Goal: Task Accomplishment & Management: Complete application form

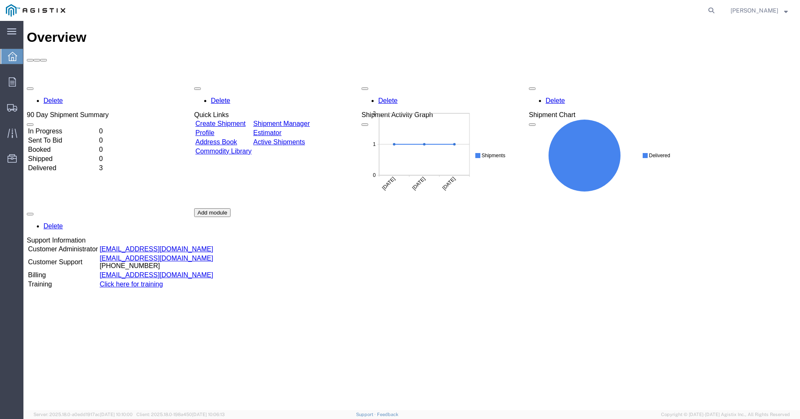
click at [236, 120] on link "Create Shipment" at bounding box center [220, 123] width 50 height 7
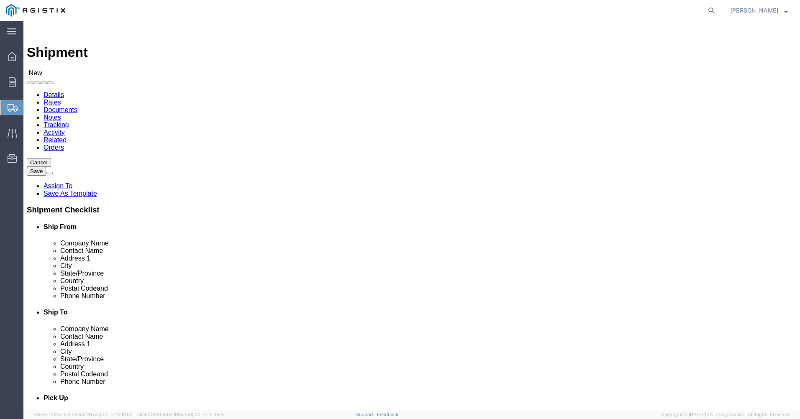
select select
click select "Select Hitachi Energy PG&E"
select select "9596"
click select "Select Hitachi Energy PG&E"
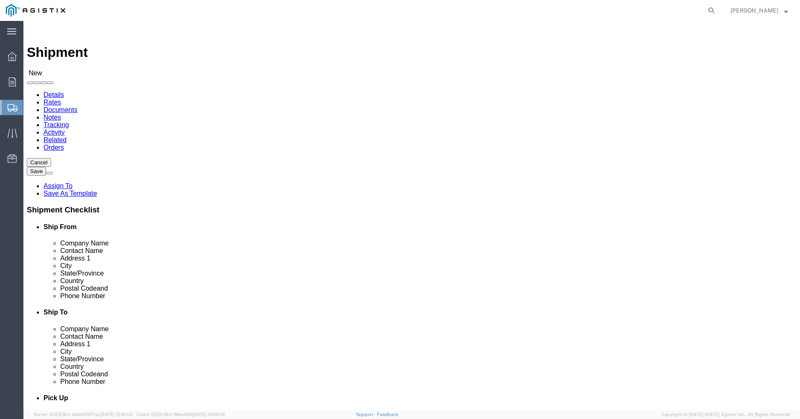
select select "PURCHORD"
select select
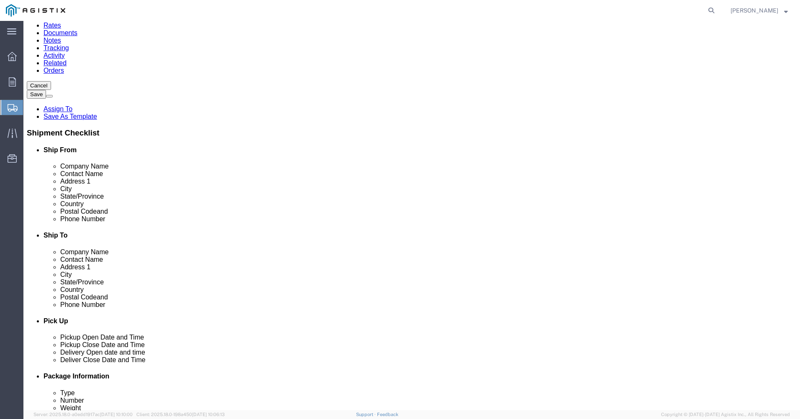
scroll to position [84, 0]
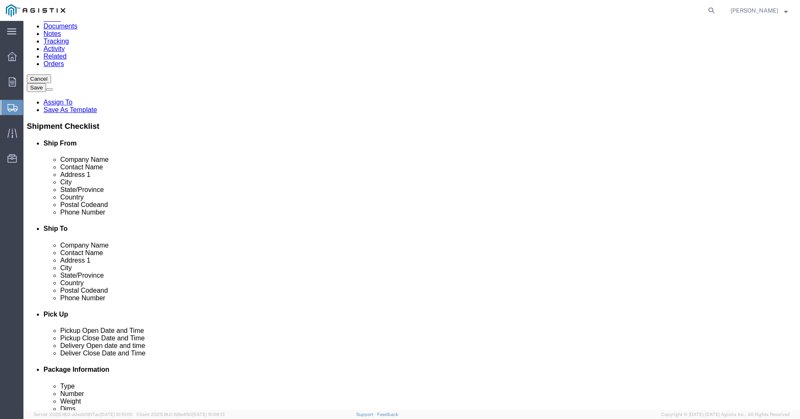
click input "text"
type input "Hitachi Energy [GEOGRAPHIC_DATA]"
click input "text"
type input "[PERSON_NAME]"
click input "text"
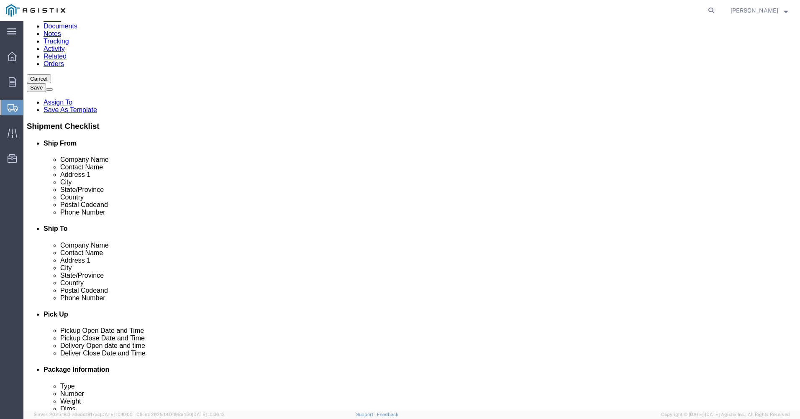
type input "1"
type input "[STREET_ADDRESS]"
click input "text"
type input "[GEOGRAPHIC_DATA]"
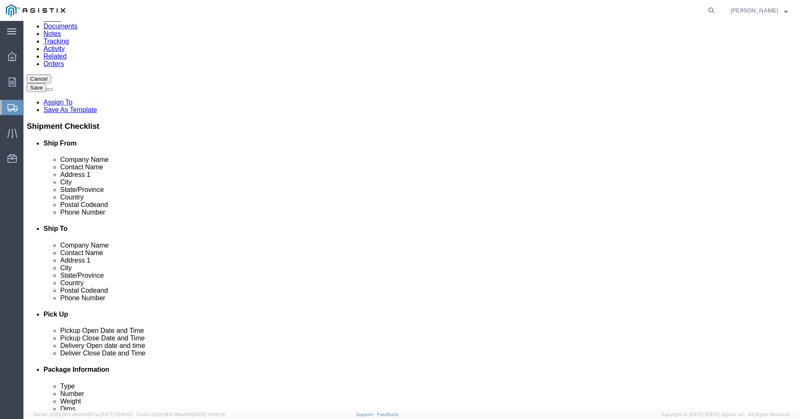
type input "P"
type input "PA"
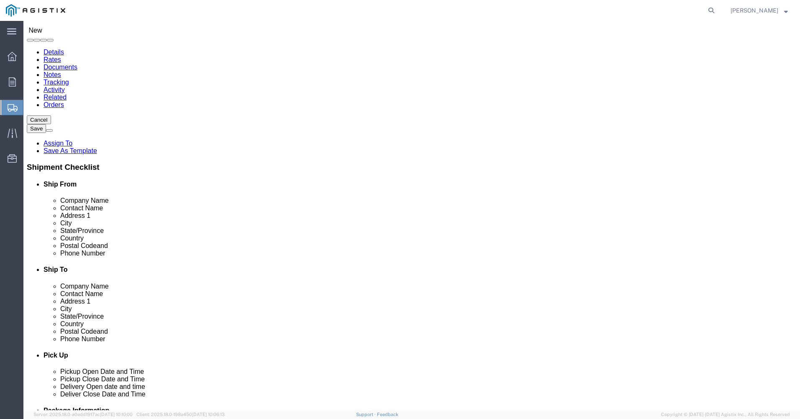
scroll to position [125, 0]
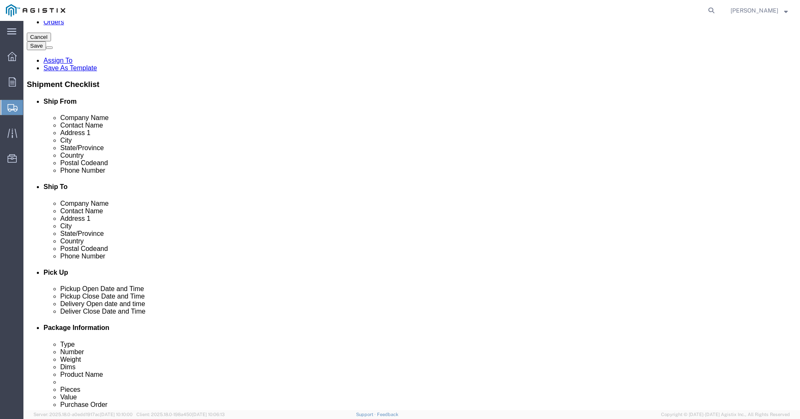
click input "PA"
click label "Country"
click input "text"
type input "15601"
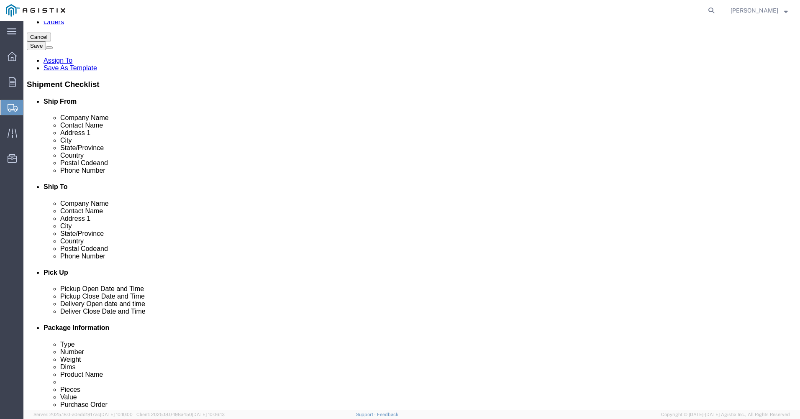
click input "text"
type input "[PERSON_NAME]"
click input "text"
type input "7244204383"
click input "text"
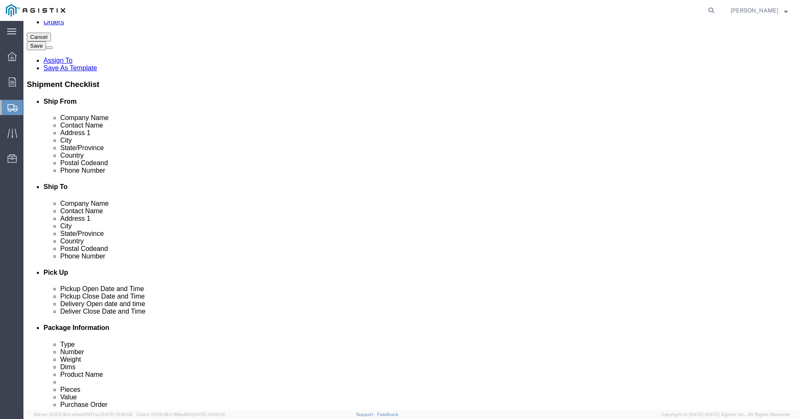
type input "[PERSON_NAME][EMAIL_ADDRESS][PERSON_NAME][DOMAIN_NAME]"
click label
click input "checkbox"
click label
click input "checkbox"
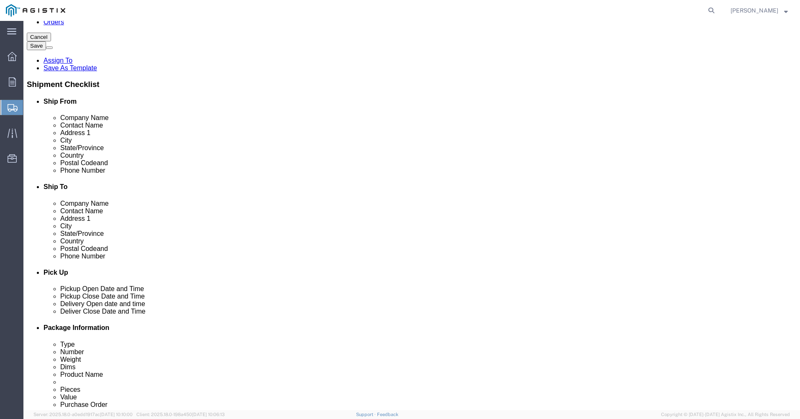
checkbox input "true"
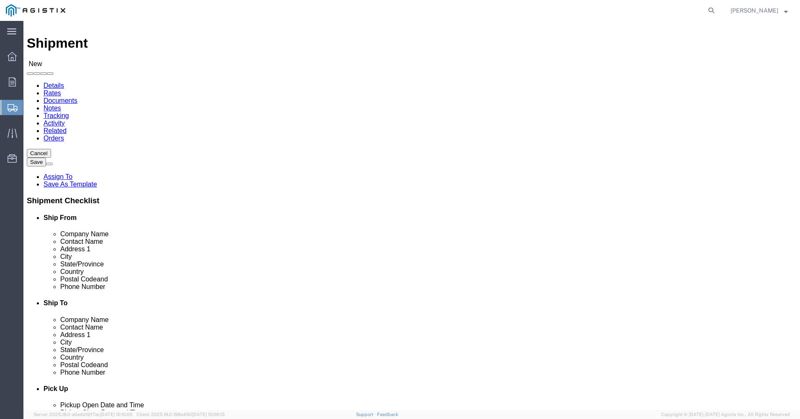
scroll to position [0, 0]
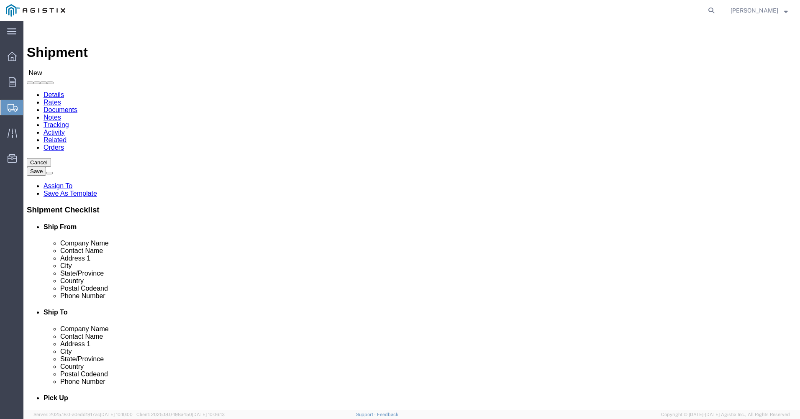
click select "Select All Others [GEOGRAPHIC_DATA] [GEOGRAPHIC_DATA] [GEOGRAPHIC_DATA] [GEOGRA…"
select select "23082"
click select "Select All Others [GEOGRAPHIC_DATA] [GEOGRAPHIC_DATA] [GEOGRAPHIC_DATA] [GEOGRA…"
click input "text"
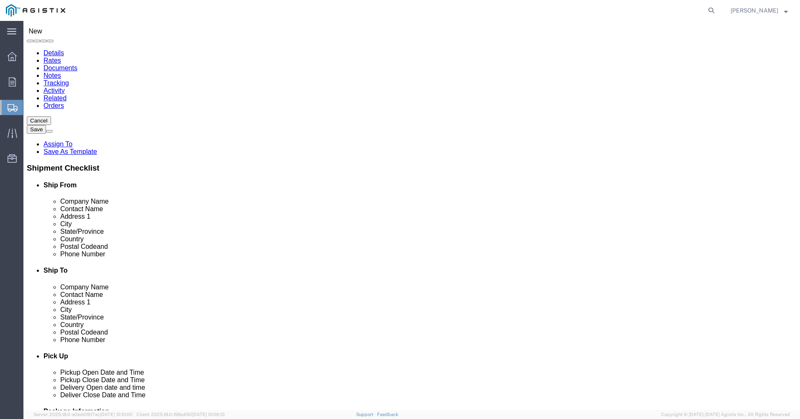
scroll to position [181, 0]
type input "PG&E"
type input "F"
type input "Fr"
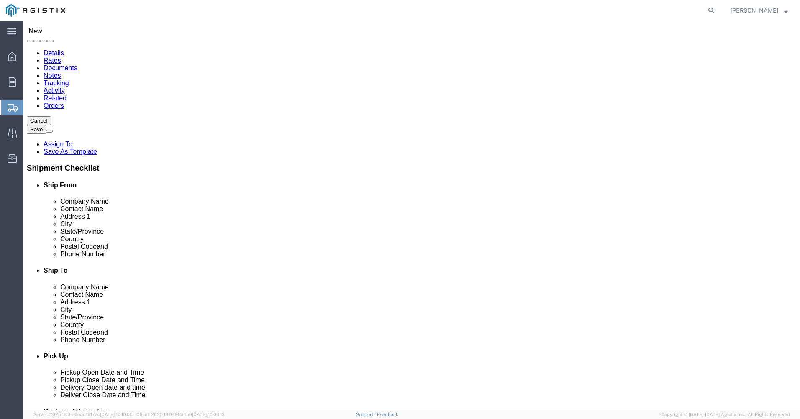
select select "46073"
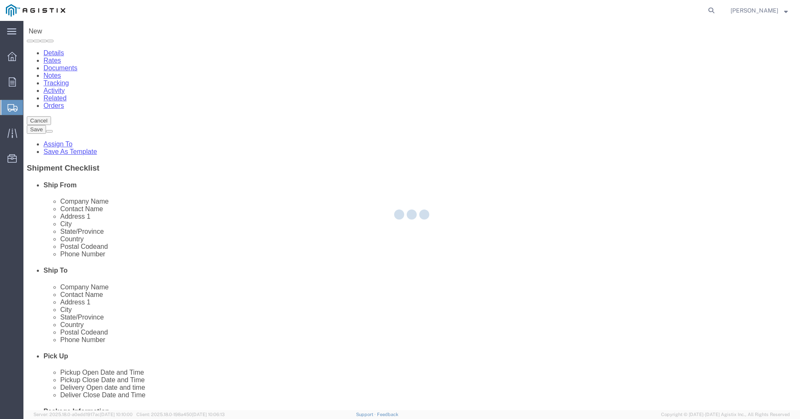
select select "CA"
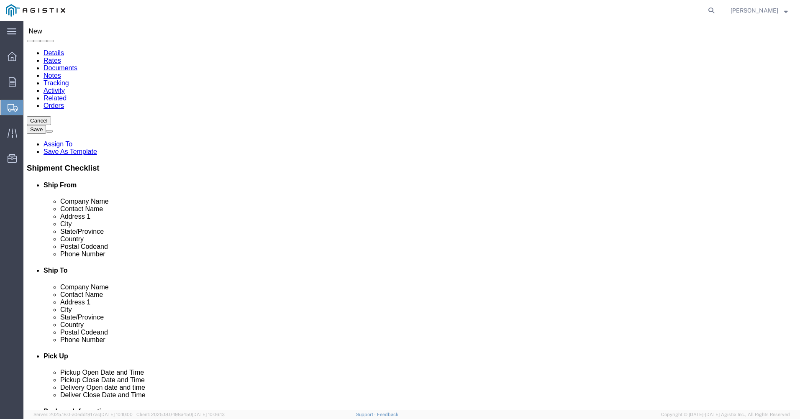
scroll to position [0, 0]
type input "a"
select select "19738"
type input "280302"
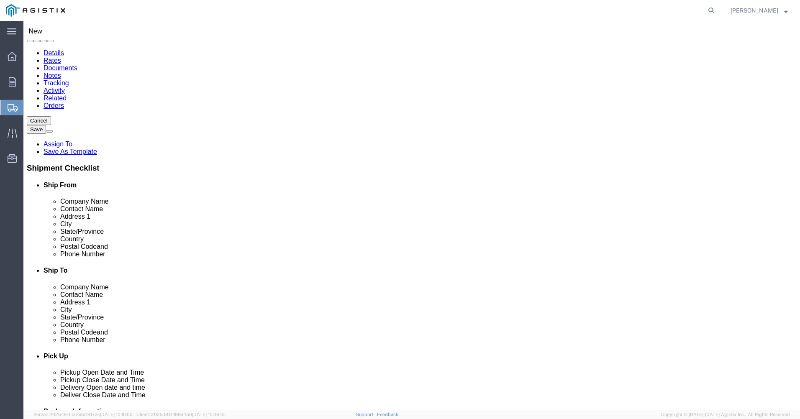
select select "CA"
select select "19740"
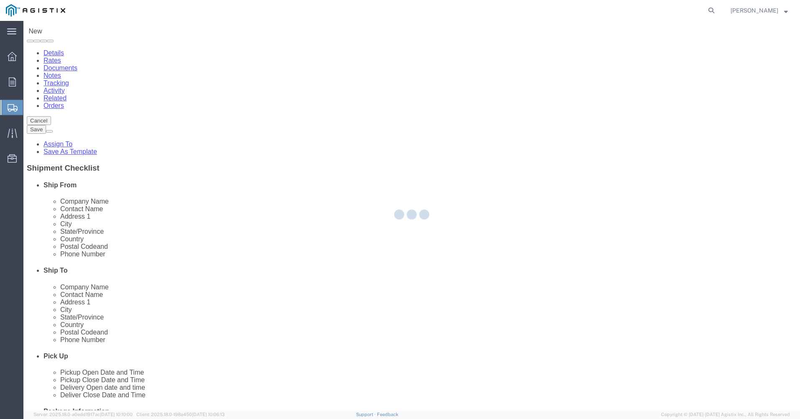
select select "CA"
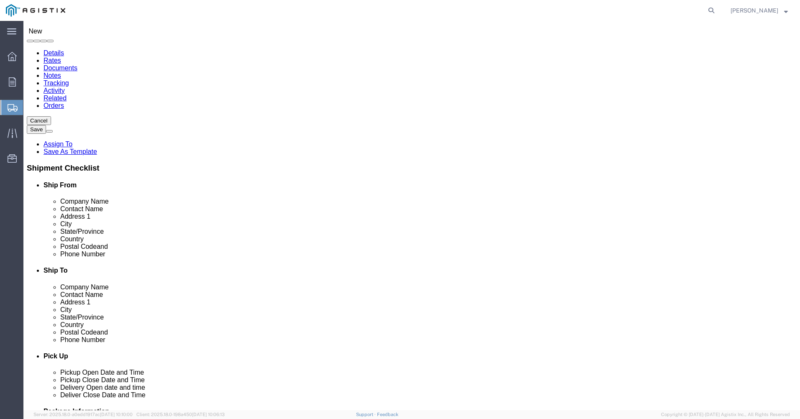
scroll to position [1383, 0]
select select "35861"
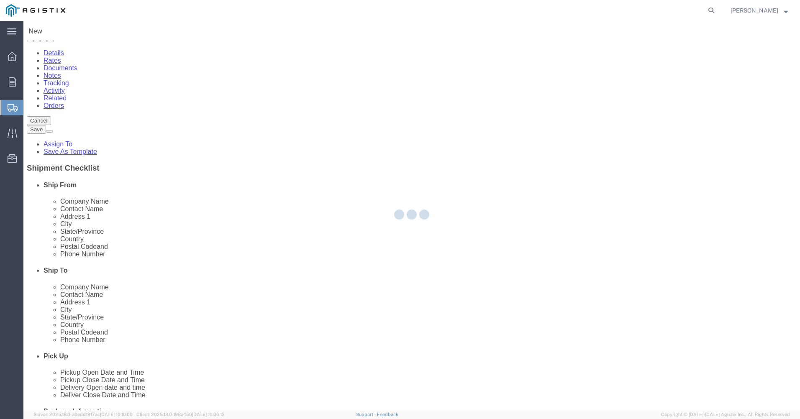
select select "CA"
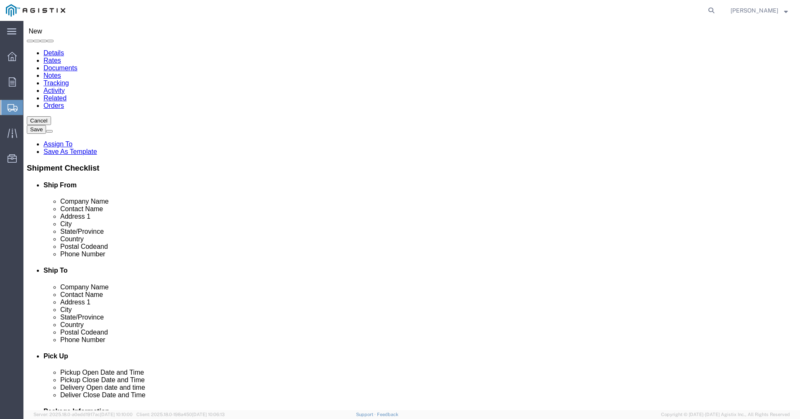
scroll to position [0, 0]
select select "MYPROFILE"
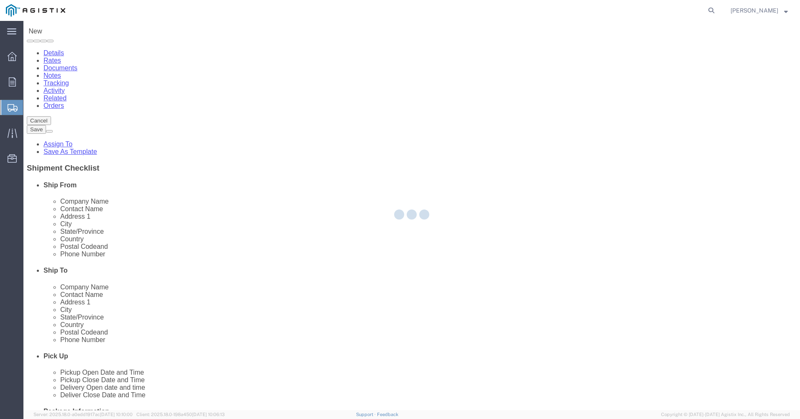
checkbox input "true"
select select "PA"
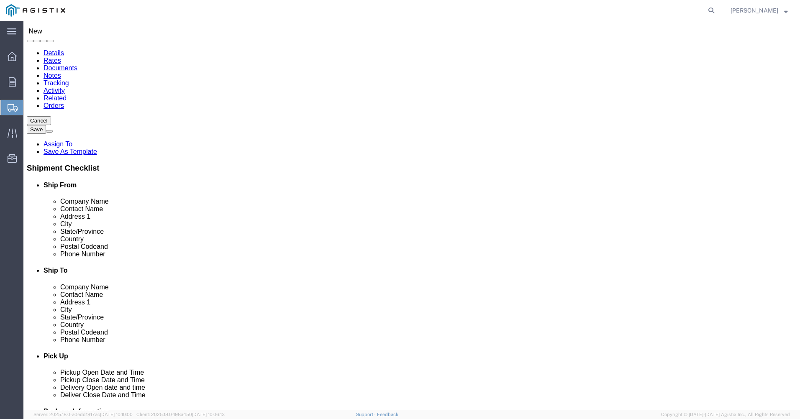
select select "23082"
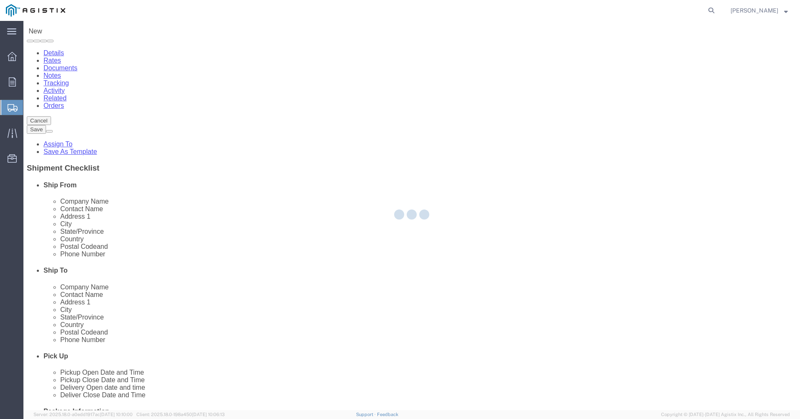
checkbox input "false"
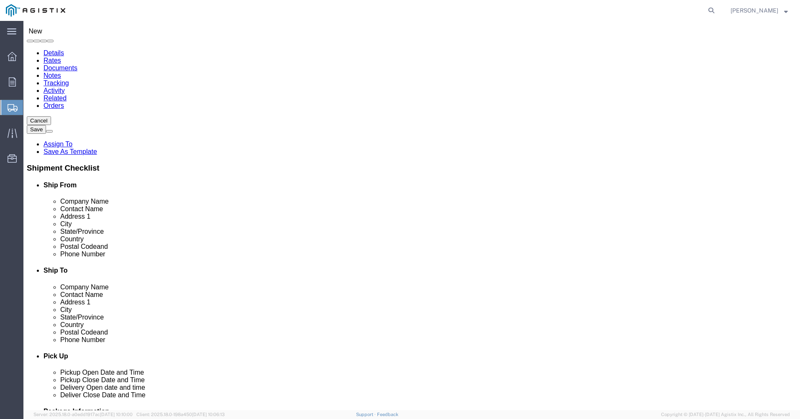
select select "CA"
click input "text"
type input "K"
click input "K"
type input "[PERSON_NAME]"
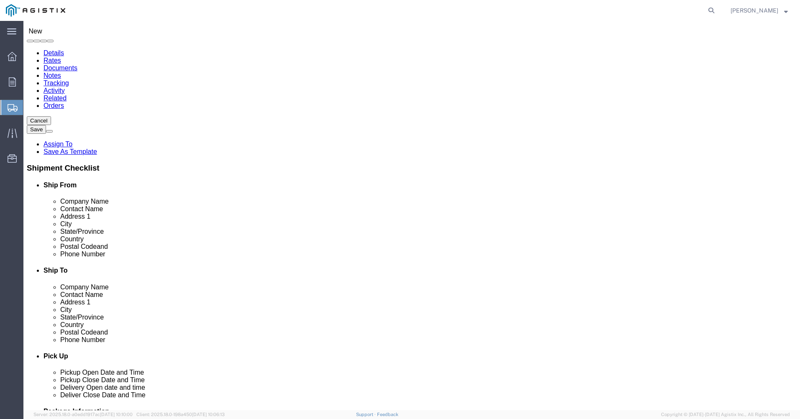
click input "text"
type input "1"
select select
click input "text"
type input "5103011926"
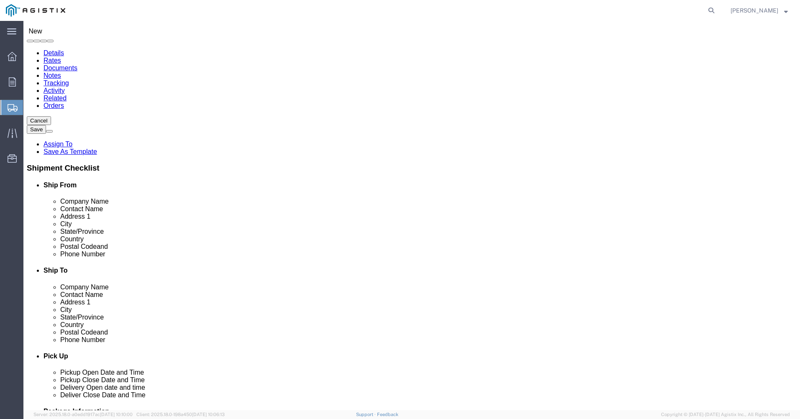
click input "1"
type input "[STREET_ADDRESS]"
click input "text"
type input "S"
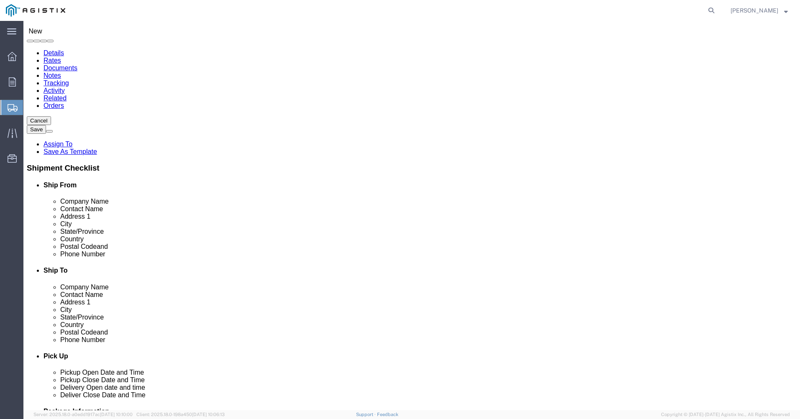
type input "Fremont"
click label "City"
click input "Postal Code"
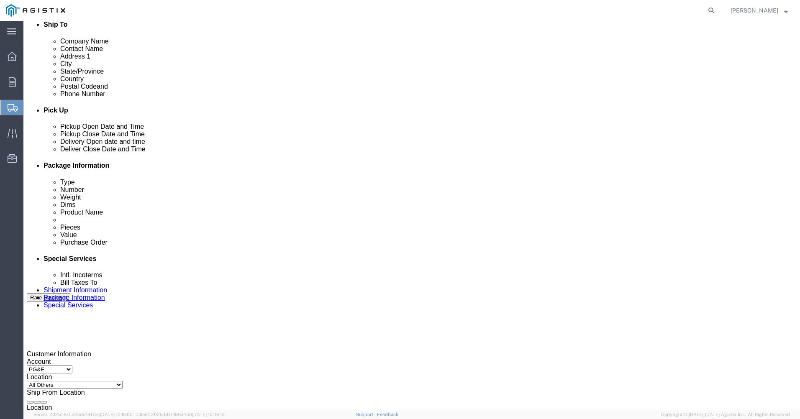
scroll to position [293, 0]
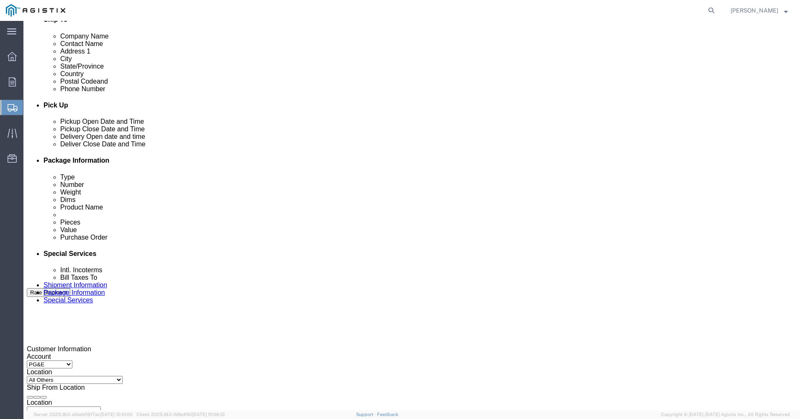
type input "94538"
click div "[DATE] 2:00 PM"
click input "2:00 PM"
click input "8:00 PM"
type input "8:00 AM"
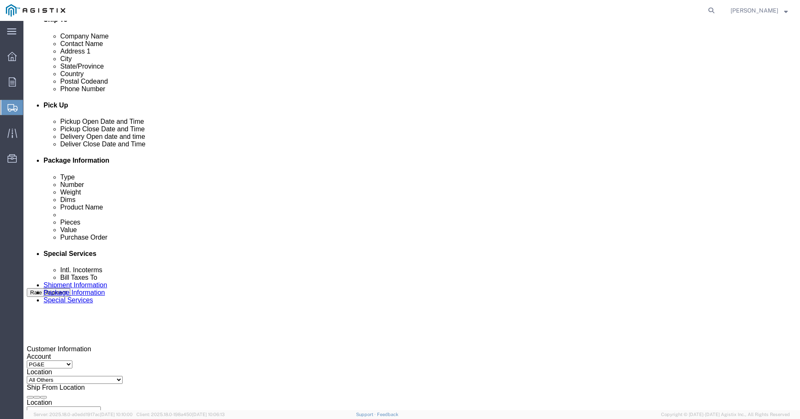
click button "Apply"
click div "[DATE] 9:00 AM"
click input "2:00 AM"
type input "2:00 PM"
click div
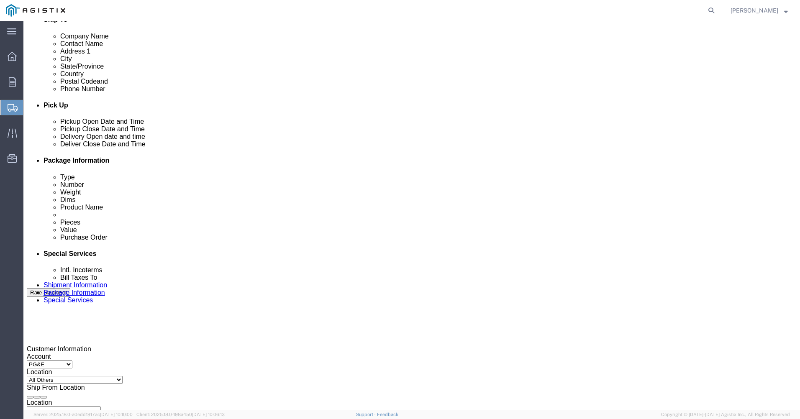
click input "10:00 AM"
type input "8:00 AM"
click button "Apply"
click div
click input "9:00 AM"
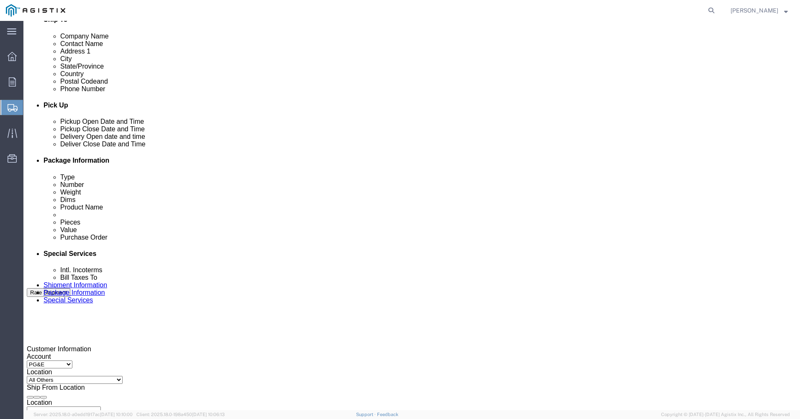
click input "2:00 AM"
type input "2:00 pm"
click button "Apply"
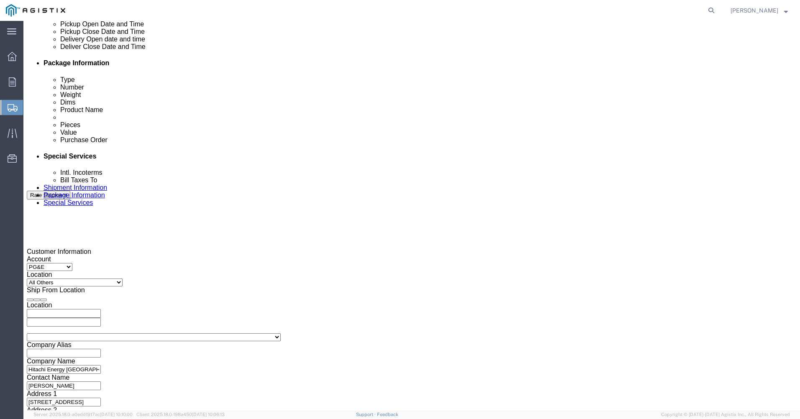
scroll to position [397, 0]
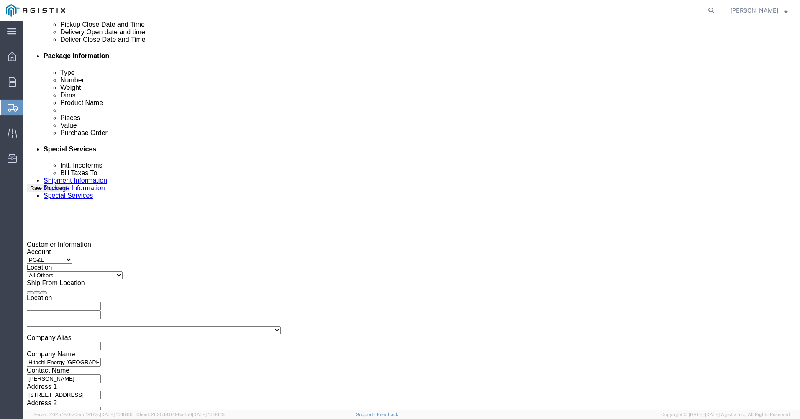
click select "Select Account Type Activity ID Airline Appointment Number ASN Batch Request # …"
select select "JOBNUM"
click select "Select Account Type Activity ID Airline Appointment Number ASN Batch Request # …"
click input "text"
type input "700058312 10"
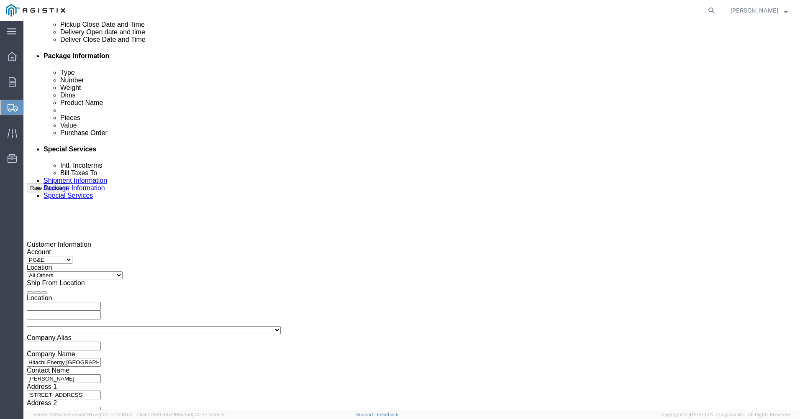
click select "Select Air Less than Truckload Multi-Leg Ocean Freight Rail Small Parcel Truckl…"
